Goal: Transaction & Acquisition: Book appointment/travel/reservation

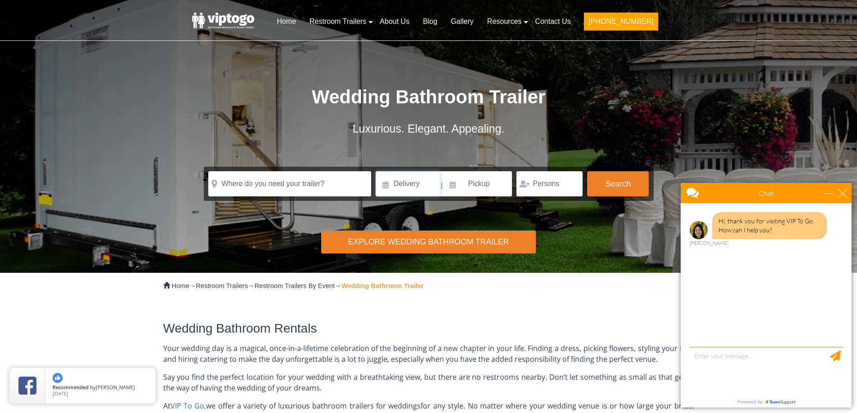
click at [423, 182] on input at bounding box center [408, 183] width 64 height 25
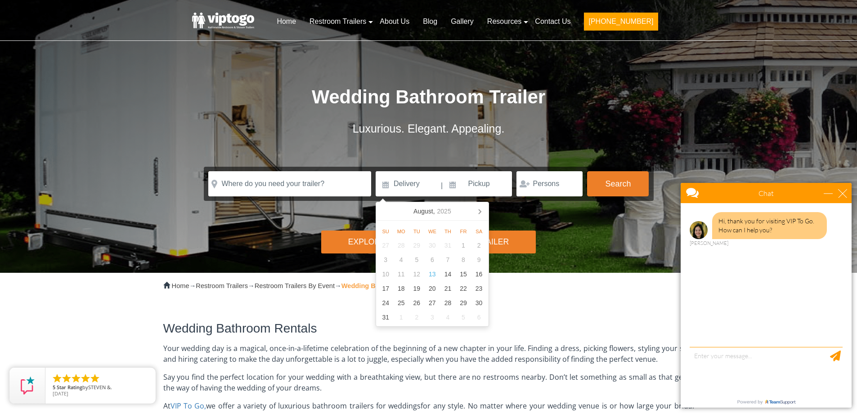
click at [339, 349] on span "Your wedding day is a magical, once-in-a-lifetime celebration of the beginning …" at bounding box center [428, 354] width 531 height 21
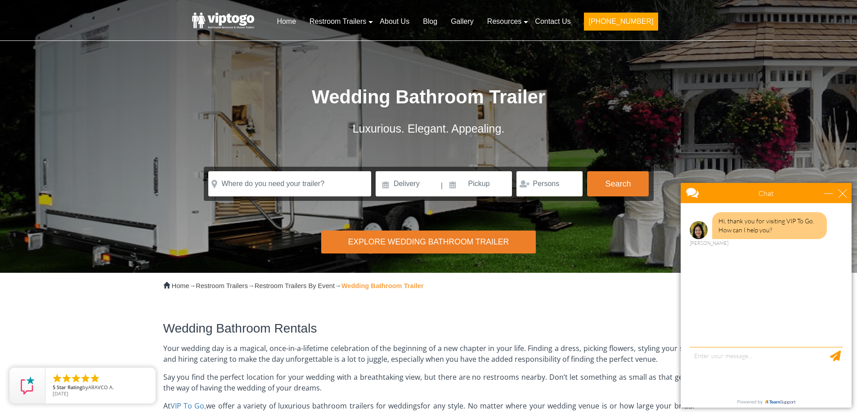
click at [425, 239] on div "Explore Wedding Bathroom Trailer" at bounding box center [428, 242] width 214 height 23
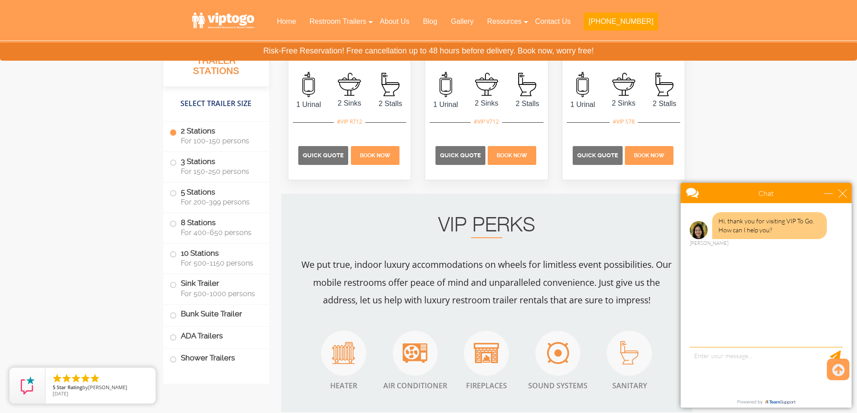
scroll to position [1131, 0]
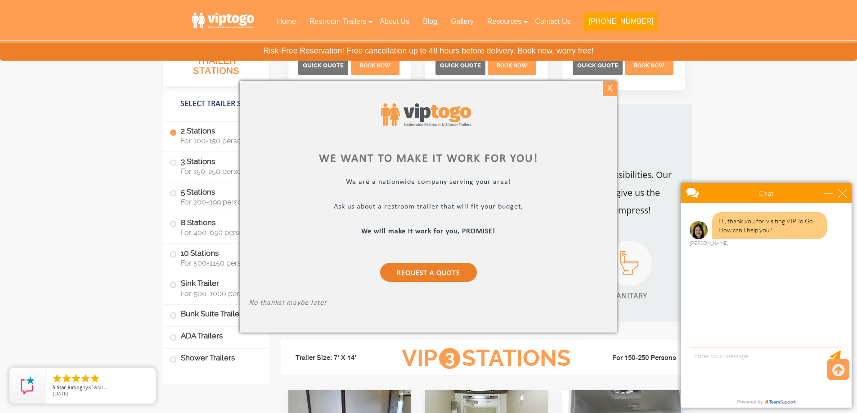
click at [612, 91] on div "X" at bounding box center [610, 88] width 14 height 15
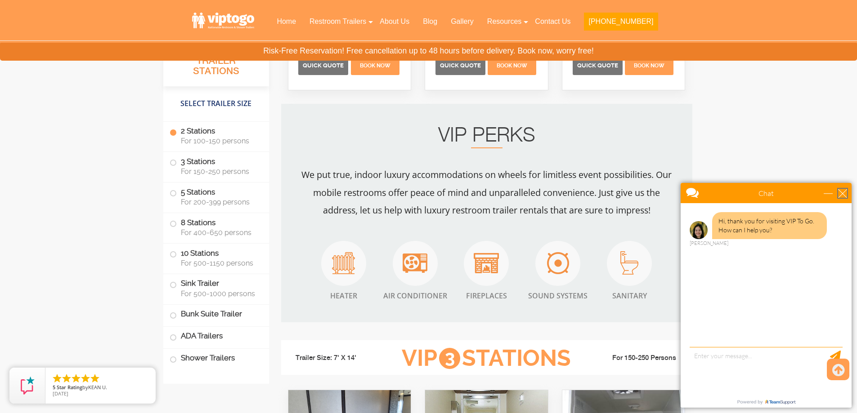
click at [846, 193] on div "close" at bounding box center [842, 193] width 9 height 9
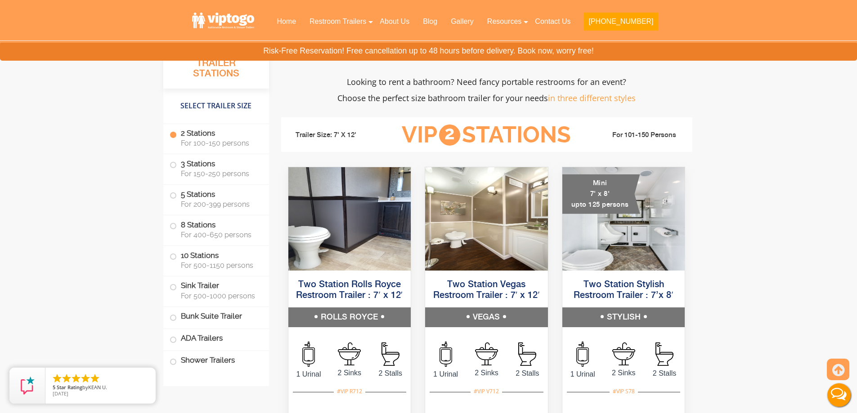
scroll to position [817, 0]
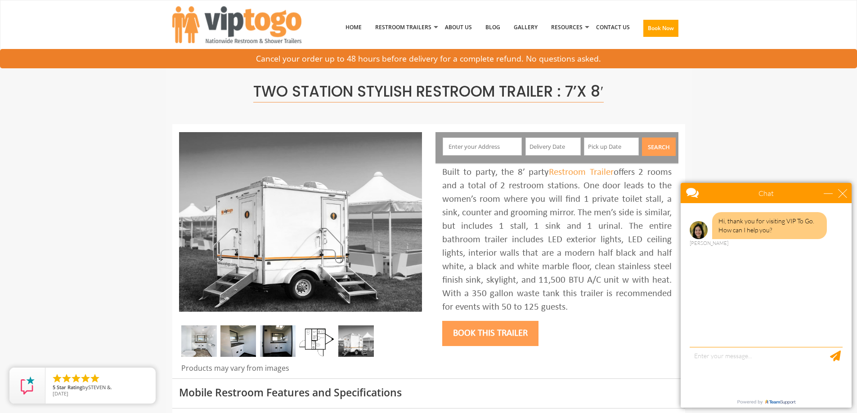
click at [238, 340] on img at bounding box center [238, 341] width 36 height 31
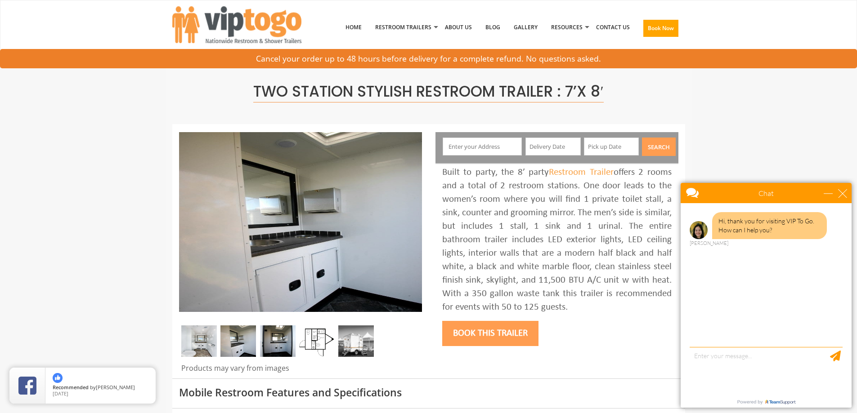
click at [277, 340] on img at bounding box center [278, 341] width 36 height 31
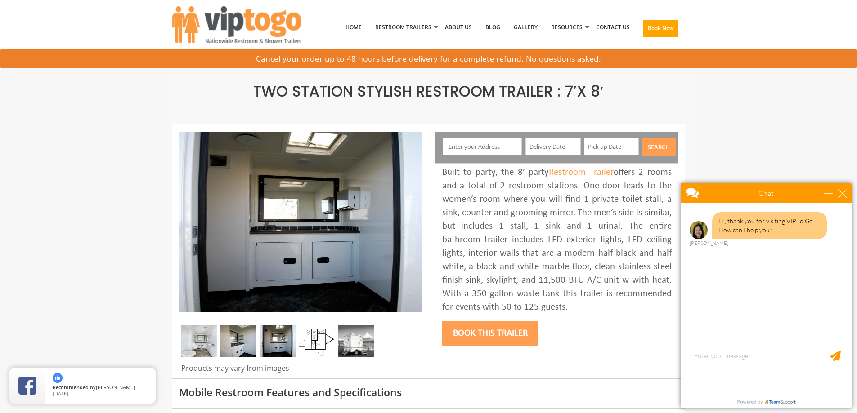
click at [325, 346] on img at bounding box center [317, 341] width 36 height 31
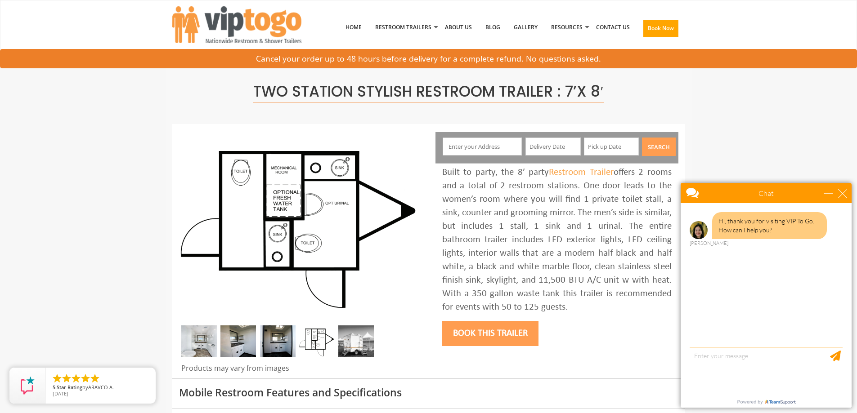
click at [350, 346] on img at bounding box center [356, 341] width 36 height 31
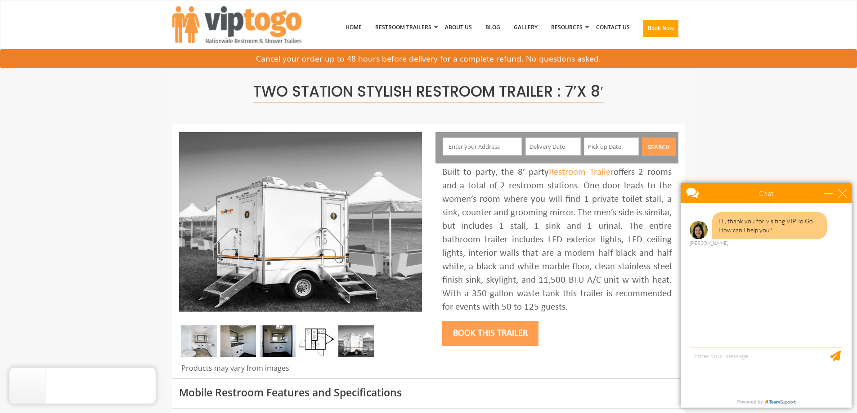
click at [316, 346] on img at bounding box center [317, 341] width 36 height 31
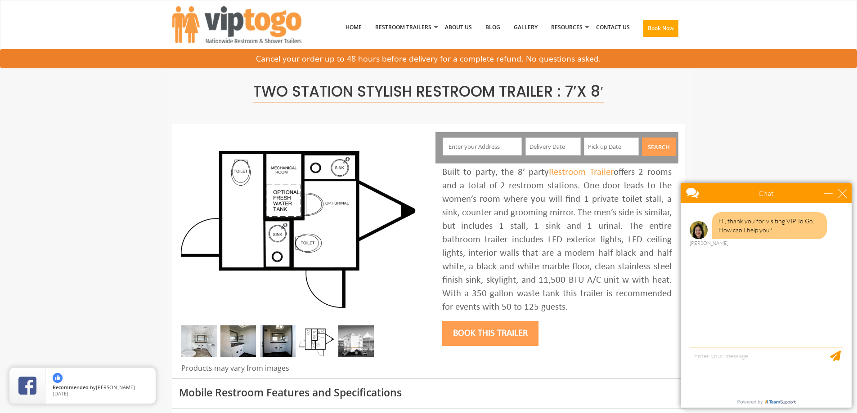
click at [196, 347] on img at bounding box center [199, 341] width 36 height 31
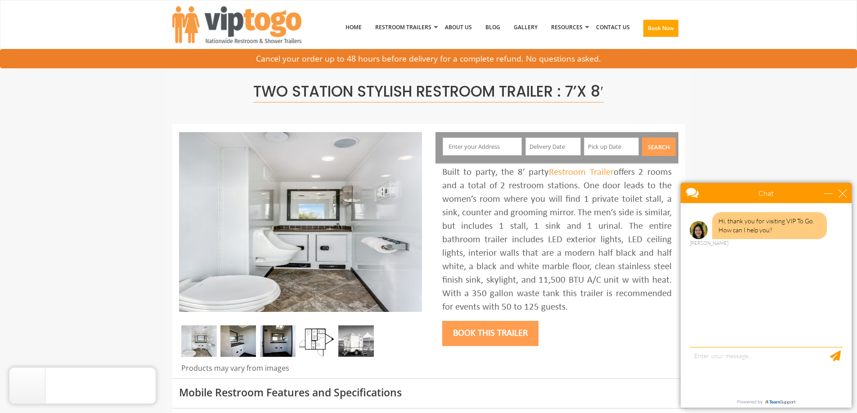
click at [235, 342] on img at bounding box center [238, 341] width 36 height 31
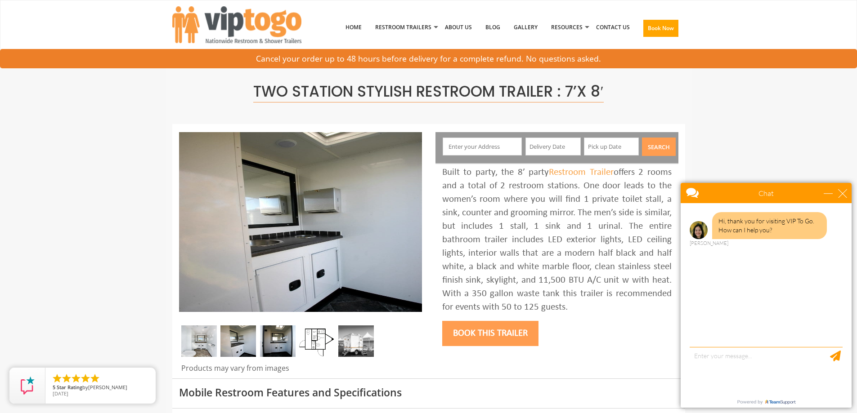
click at [272, 341] on img at bounding box center [278, 341] width 36 height 31
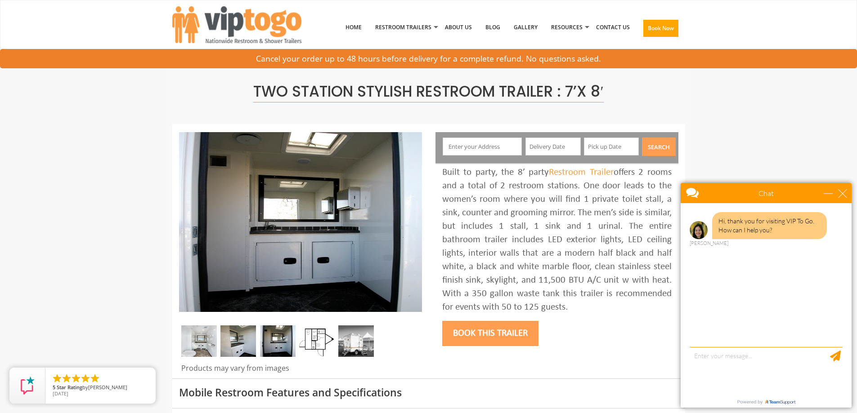
click at [315, 338] on img at bounding box center [317, 341] width 36 height 31
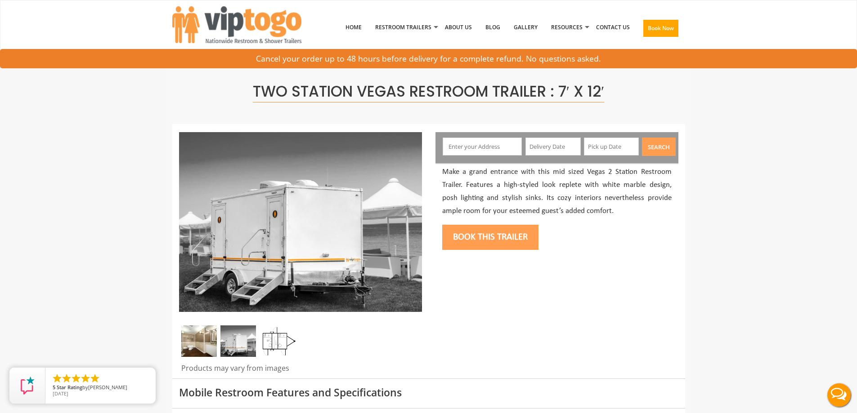
click at [234, 349] on img at bounding box center [238, 341] width 36 height 31
click at [207, 343] on img at bounding box center [199, 341] width 36 height 31
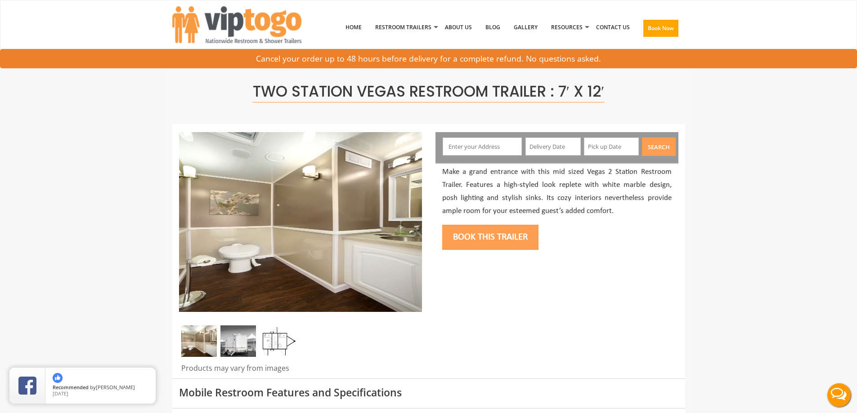
click at [273, 340] on img at bounding box center [278, 341] width 36 height 31
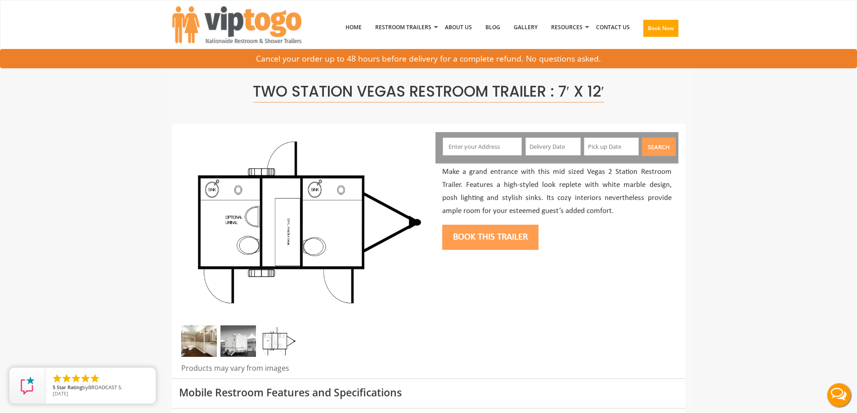
click at [219, 341] on div at bounding box center [300, 344] width 243 height 36
click at [194, 337] on img at bounding box center [199, 341] width 36 height 31
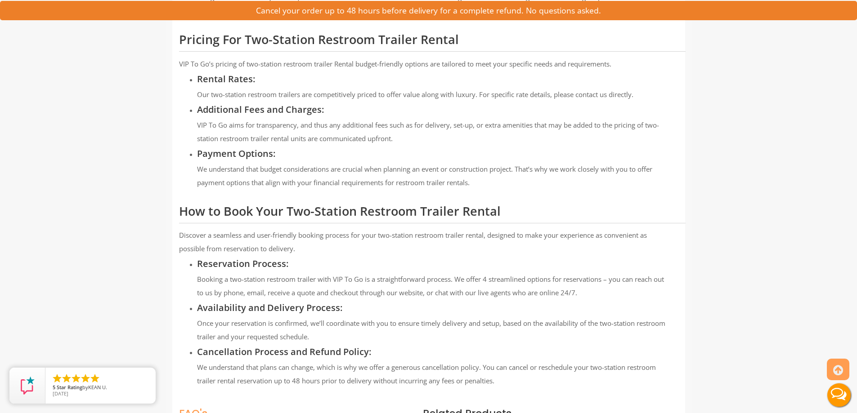
scroll to position [899, 0]
